Goal: Check status: Check status

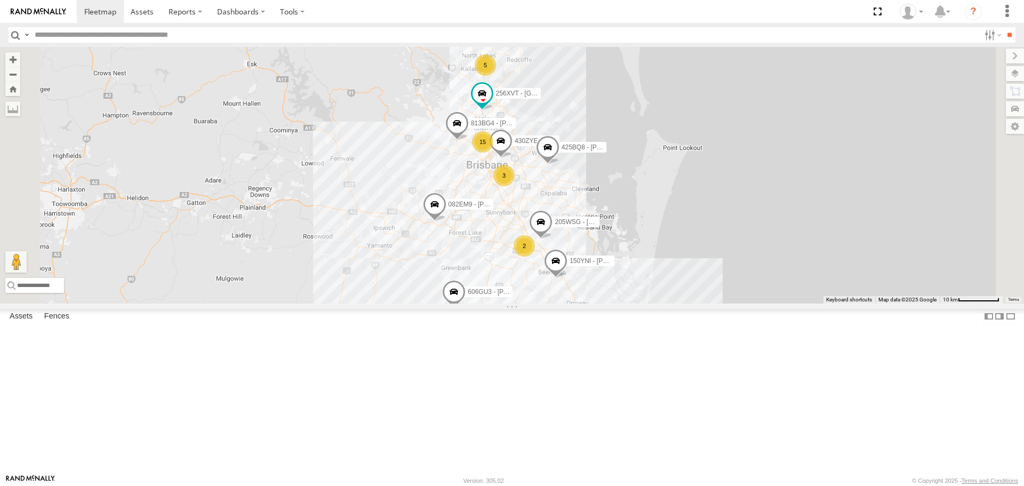
click at [677, 275] on div "15 3 3 5 606GU3 - [PERSON_NAME] 2 425BQ8 - [PERSON_NAME] F 179FC9 - [PERSON_NAM…" at bounding box center [512, 175] width 1024 height 256
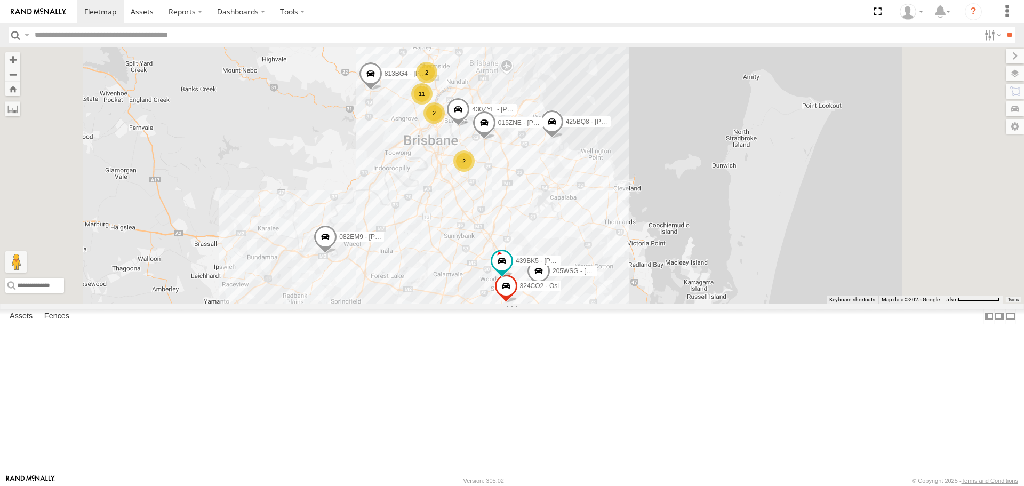
click at [677, 275] on div "606GU3 - [PERSON_NAME] 425BQ8 - [PERSON_NAME] F 179FC9 - [PERSON_NAME] 813BG4 -…" at bounding box center [512, 175] width 1024 height 256
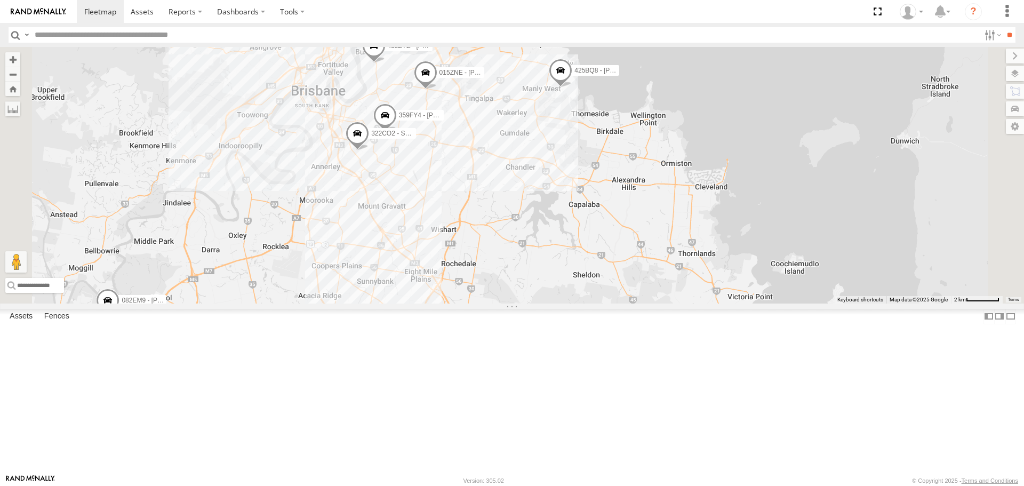
click at [572, 88] on span at bounding box center [560, 73] width 23 height 29
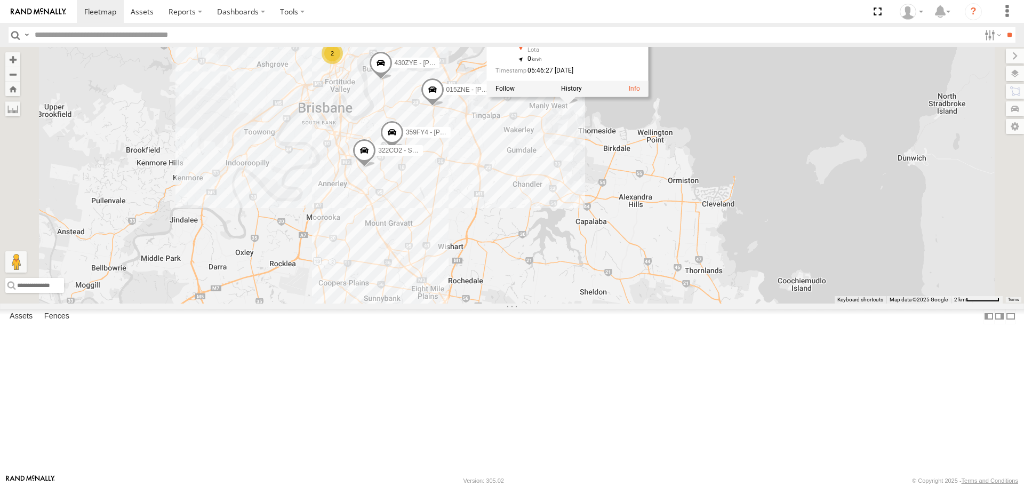
drag, startPoint x: 644, startPoint y: 211, endPoint x: 655, endPoint y: 242, distance: 32.9
click at [655, 242] on div "606GU3 - [PERSON_NAME] 425BQ8 - [PERSON_NAME] F 179FC9 - [PERSON_NAME] 813BG4 -…" at bounding box center [512, 175] width 1024 height 256
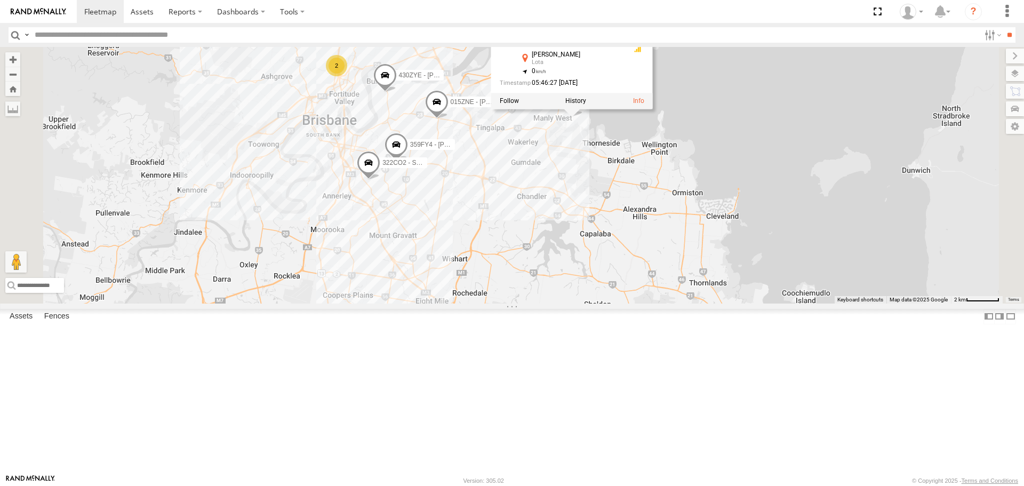
click at [641, 241] on div "606GU3 - [PERSON_NAME] 425BQ8 - [PERSON_NAME] F 179FC9 - [PERSON_NAME] 813BG4 -…" at bounding box center [512, 175] width 1024 height 256
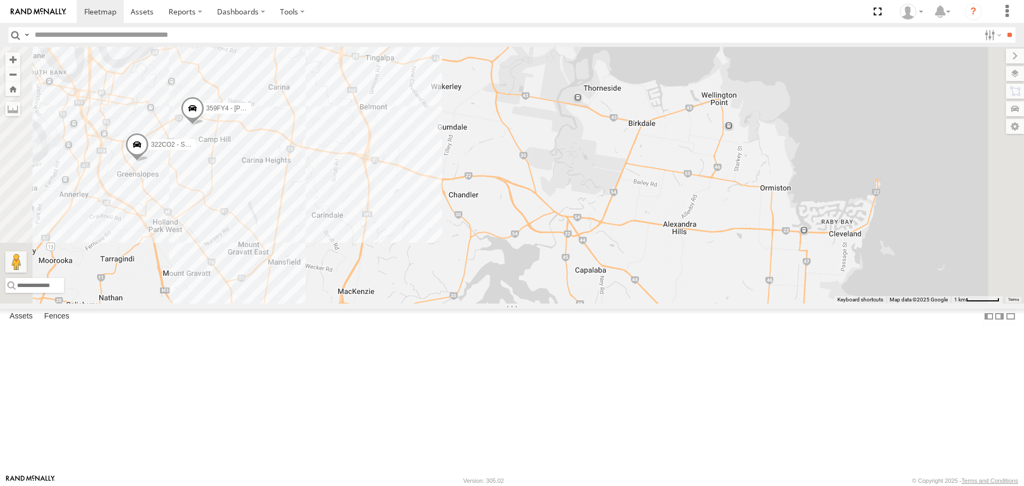
drag, startPoint x: 641, startPoint y: 275, endPoint x: 630, endPoint y: 245, distance: 31.9
click at [630, 245] on div "606GU3 - [PERSON_NAME] 425BQ8 - [PERSON_NAME] F 179FC9 - [PERSON_NAME] 813BG4 -…" at bounding box center [512, 175] width 1024 height 256
click at [556, 36] on span at bounding box center [543, 21] width 23 height 29
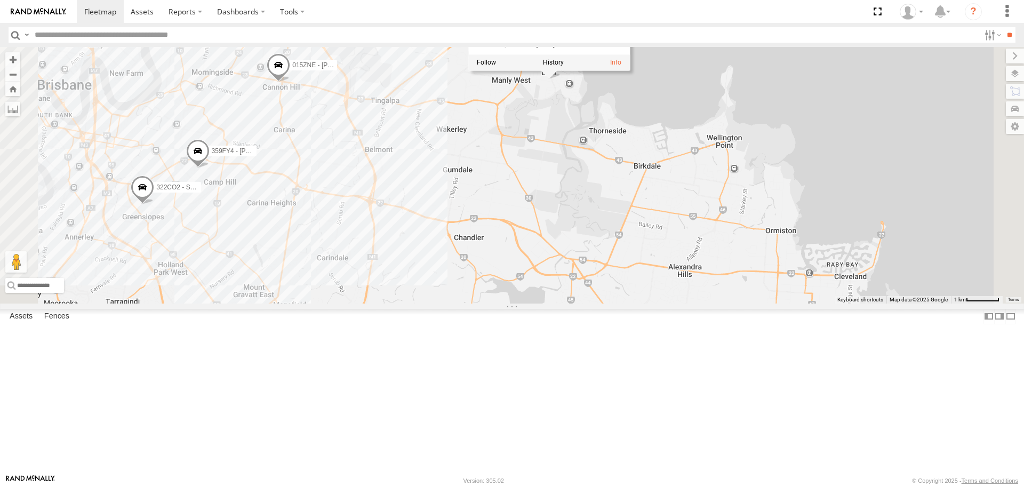
drag, startPoint x: 778, startPoint y: 130, endPoint x: 785, endPoint y: 176, distance: 46.9
click at [785, 176] on div "606GU3 - [PERSON_NAME] 425BQ8 - [PERSON_NAME] F 179FC9 - [PERSON_NAME] 813BG4 -…" at bounding box center [512, 175] width 1024 height 256
